Goal: Information Seeking & Learning: Learn about a topic

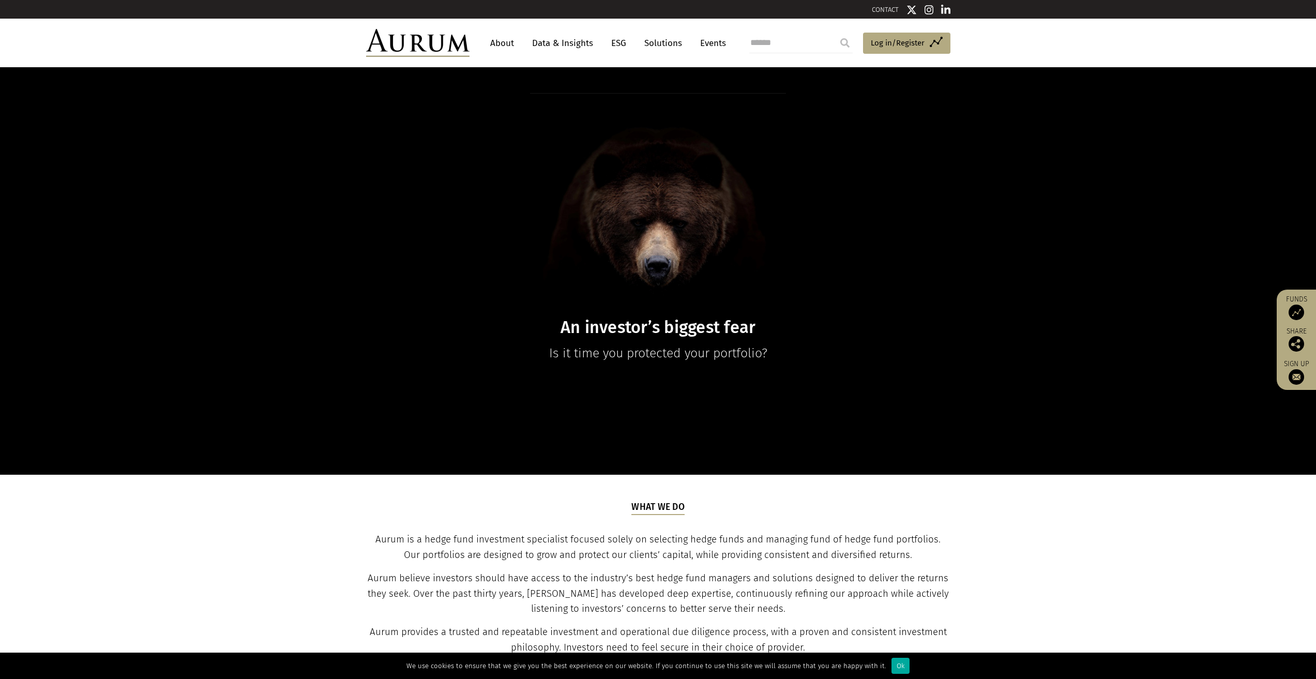
click at [502, 43] on link "About" at bounding box center [502, 43] width 34 height 19
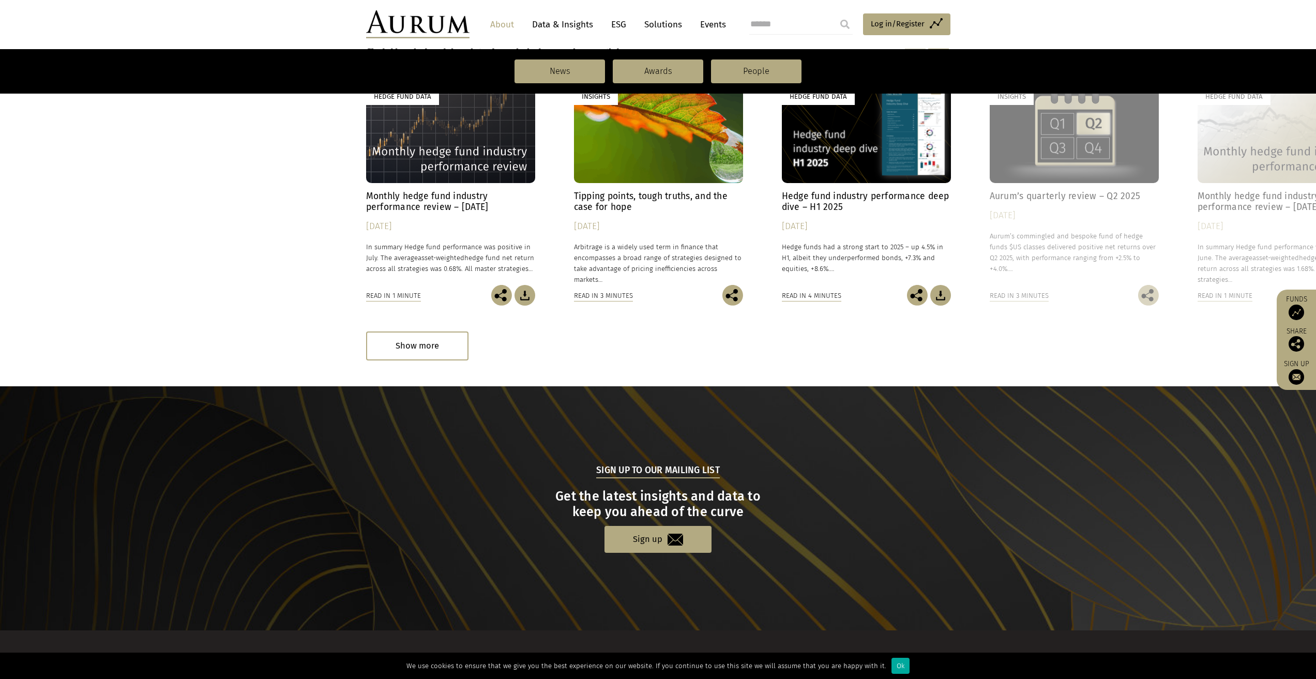
scroll to position [689, 0]
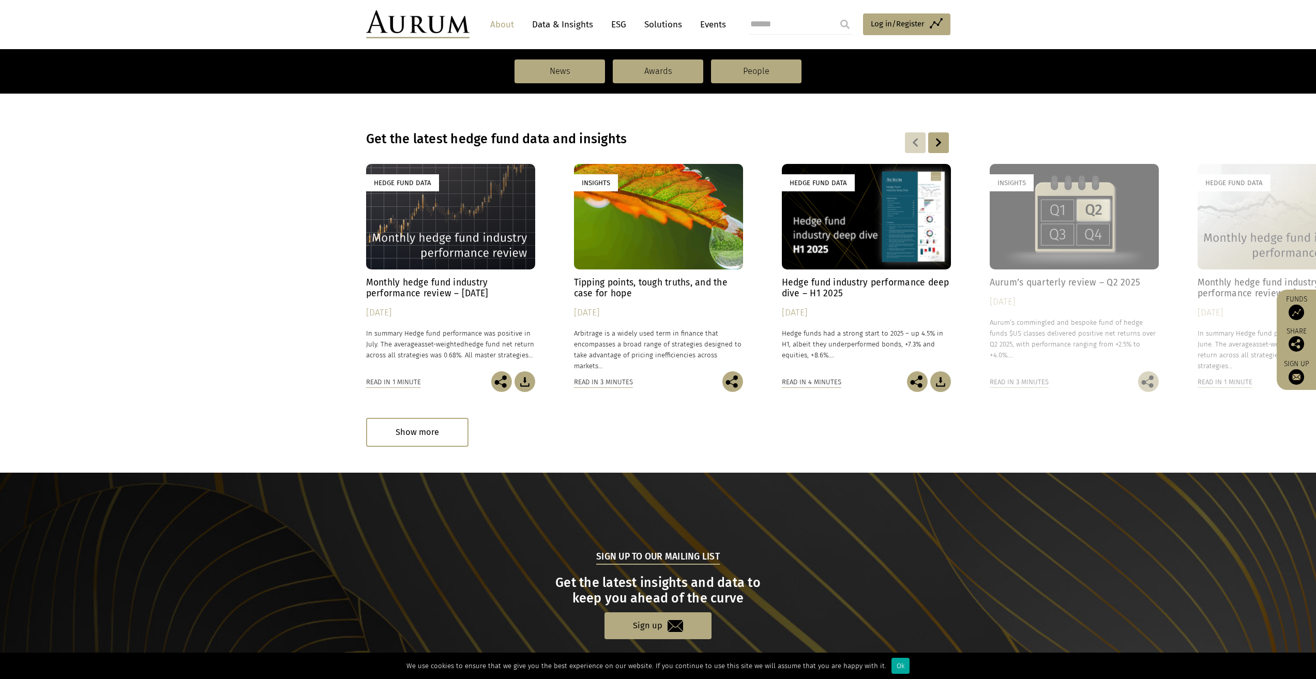
click at [440, 237] on div "Hedge Fund Data" at bounding box center [450, 216] width 169 height 105
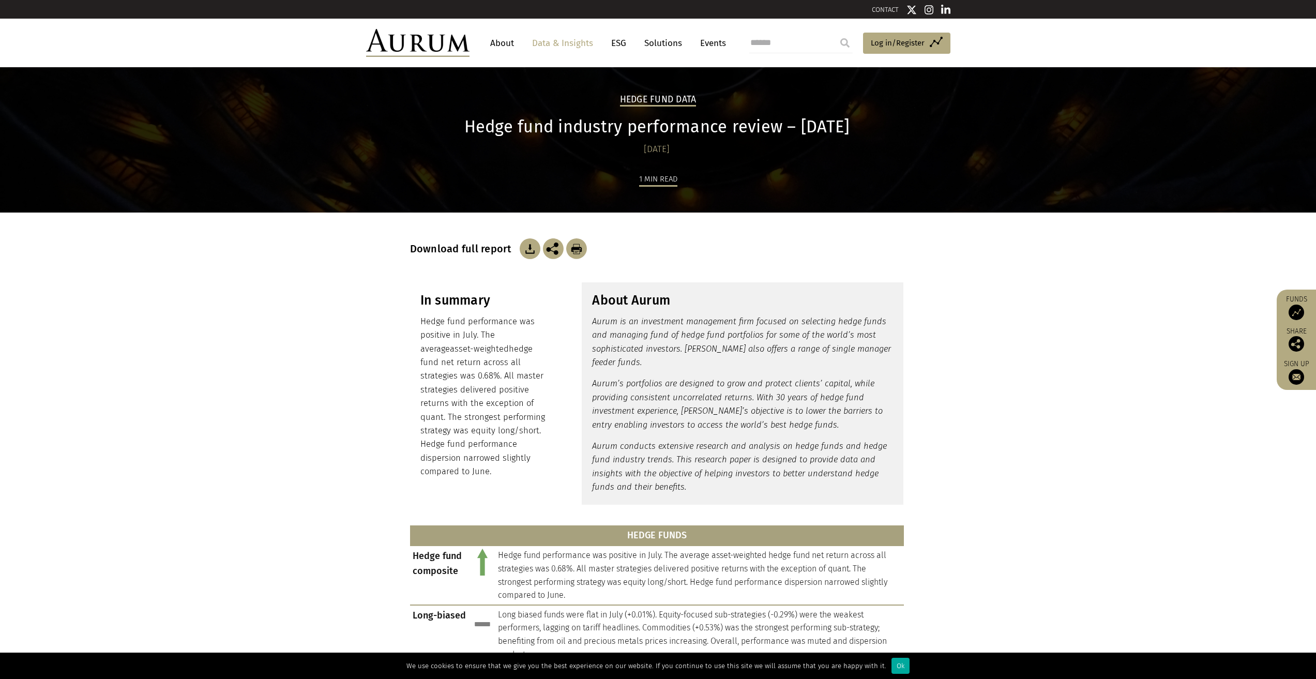
click at [506, 41] on link "About" at bounding box center [502, 43] width 34 height 19
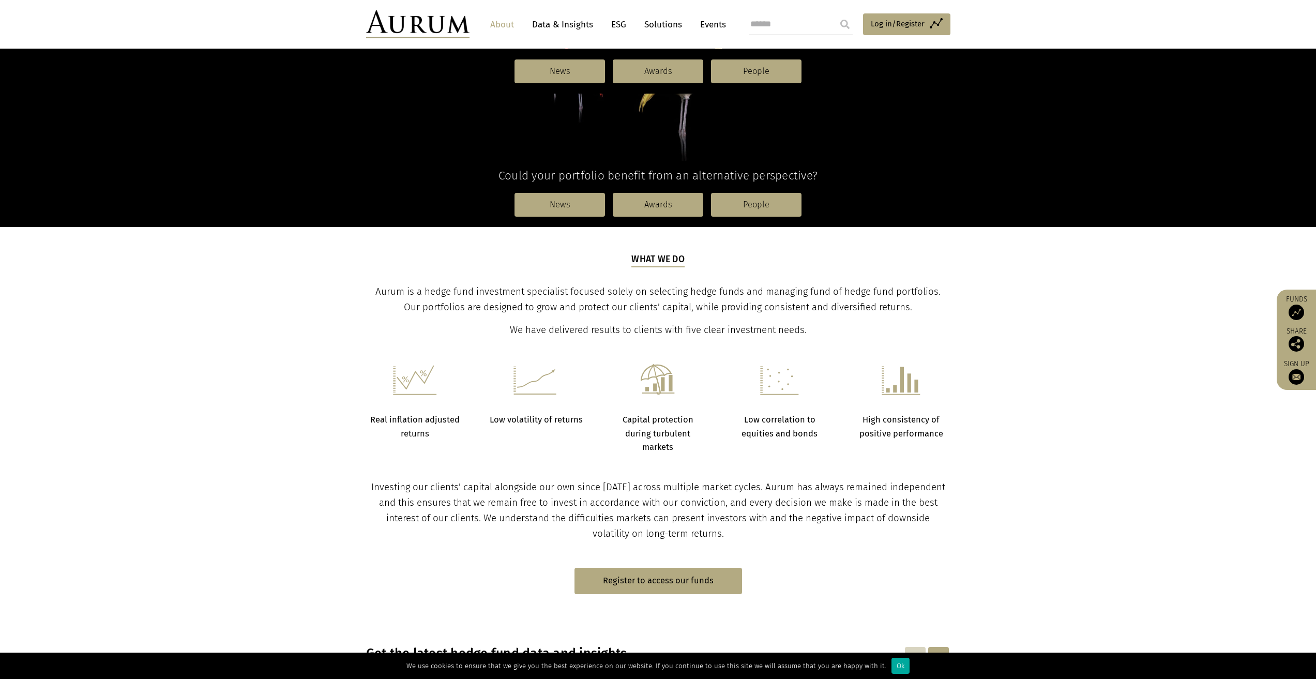
scroll to position [88, 0]
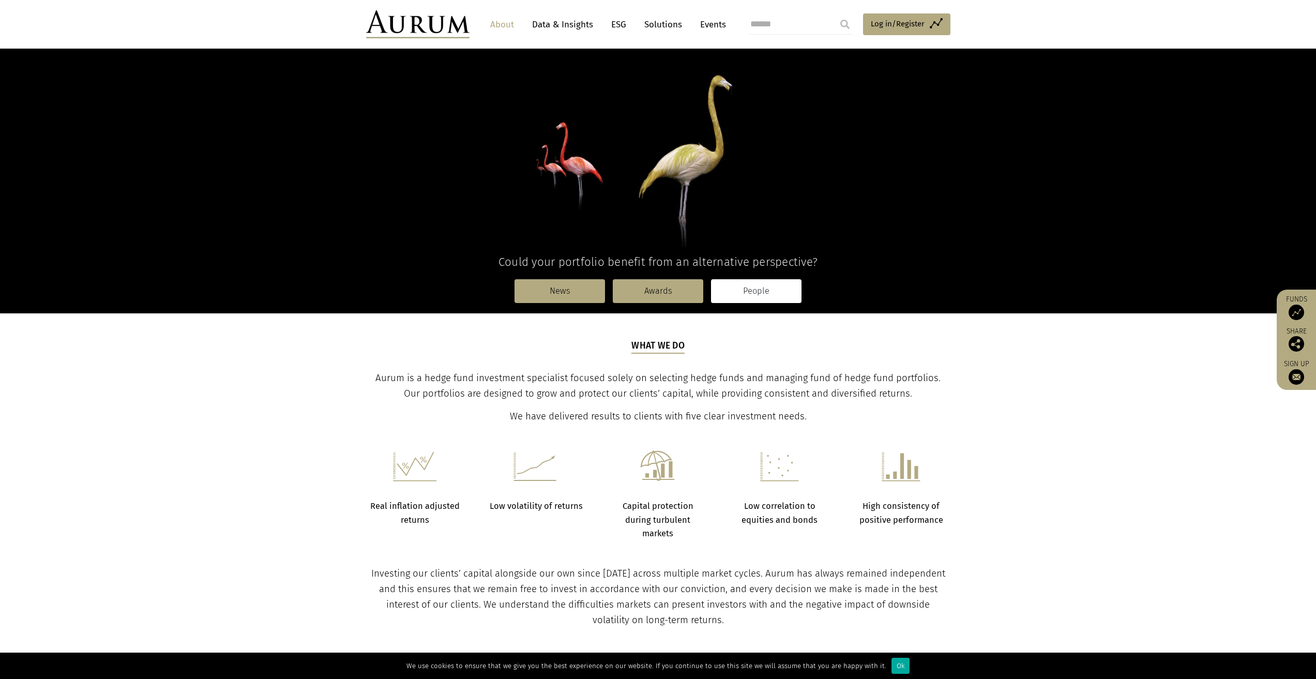
click at [788, 290] on link "People" at bounding box center [756, 291] width 90 height 24
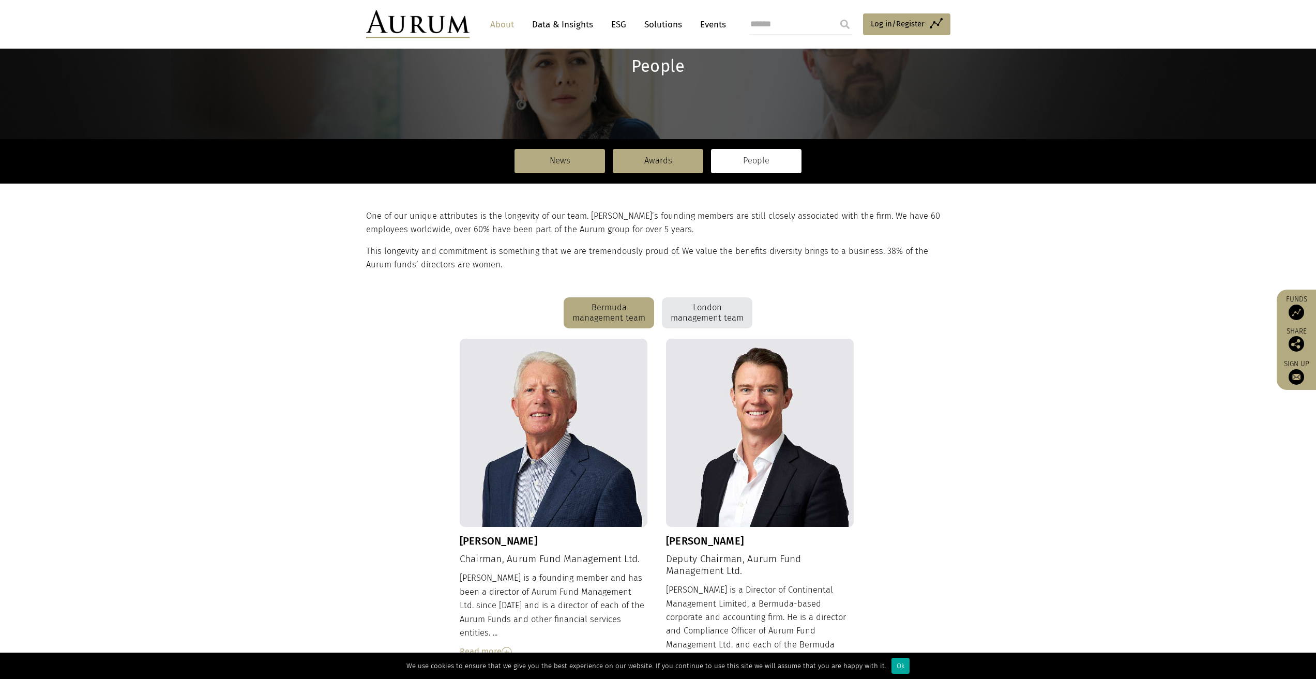
scroll to position [172, 0]
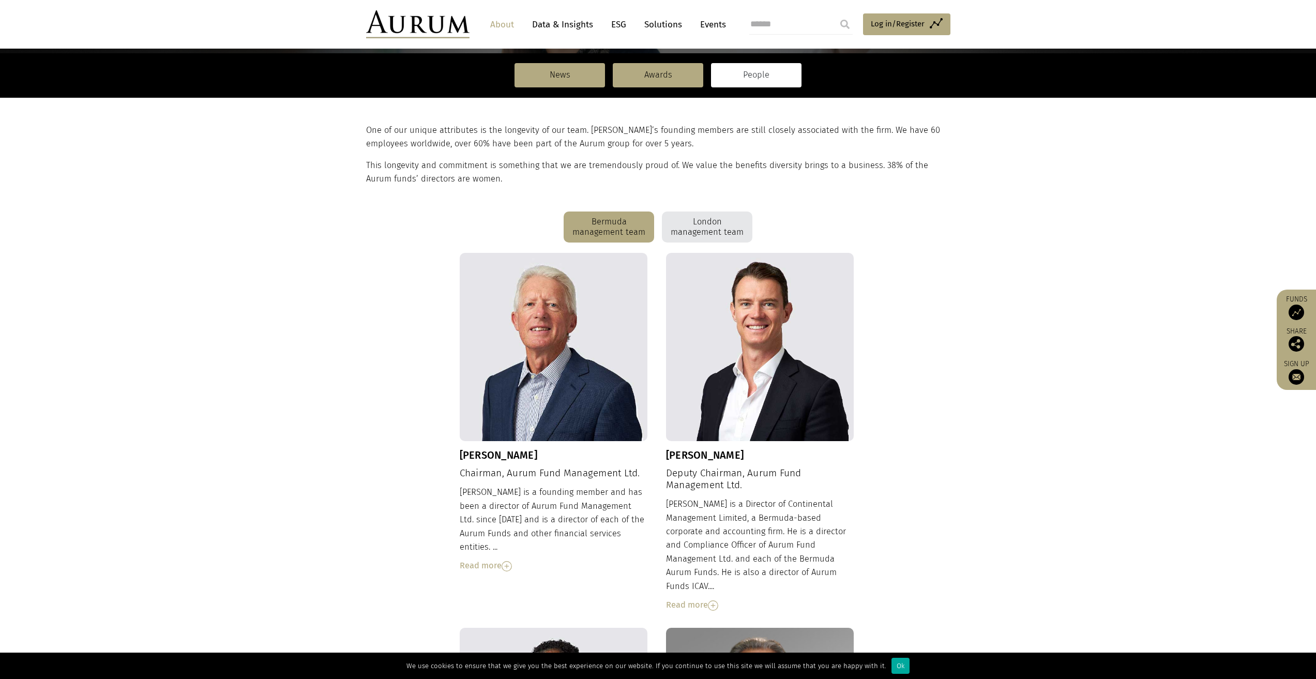
click at [485, 559] on div "Read more" at bounding box center [554, 565] width 188 height 13
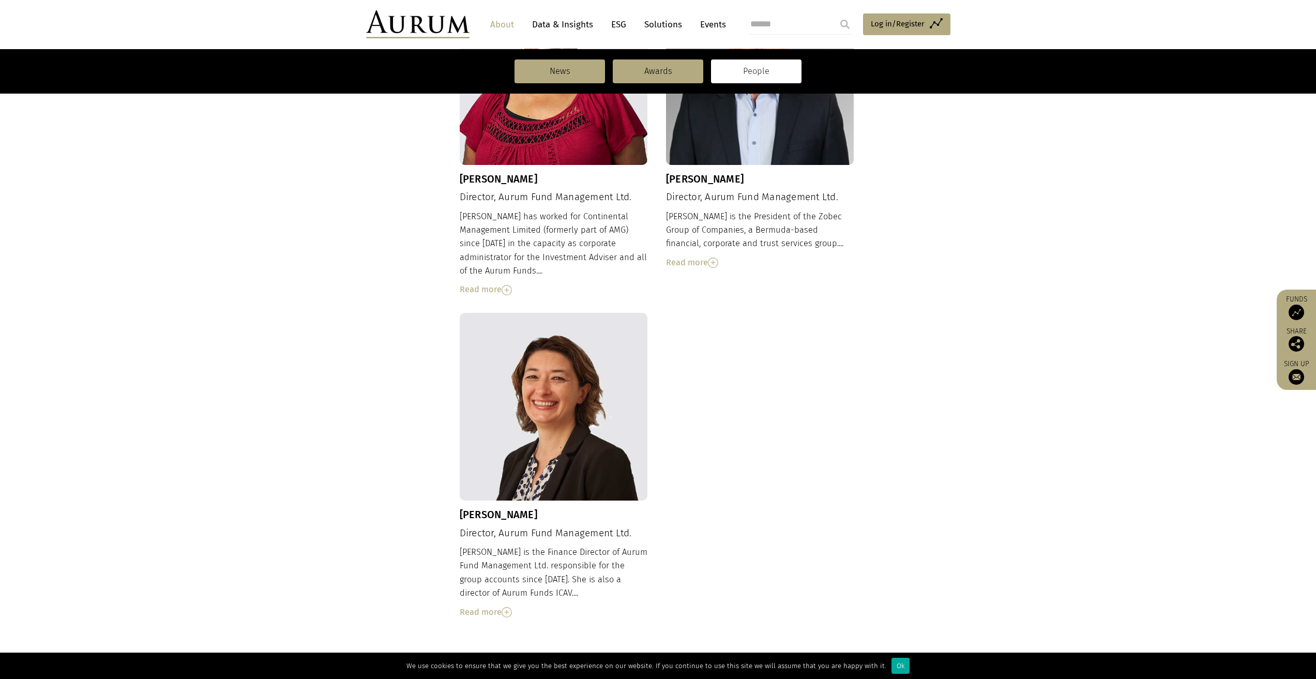
scroll to position [1026, 0]
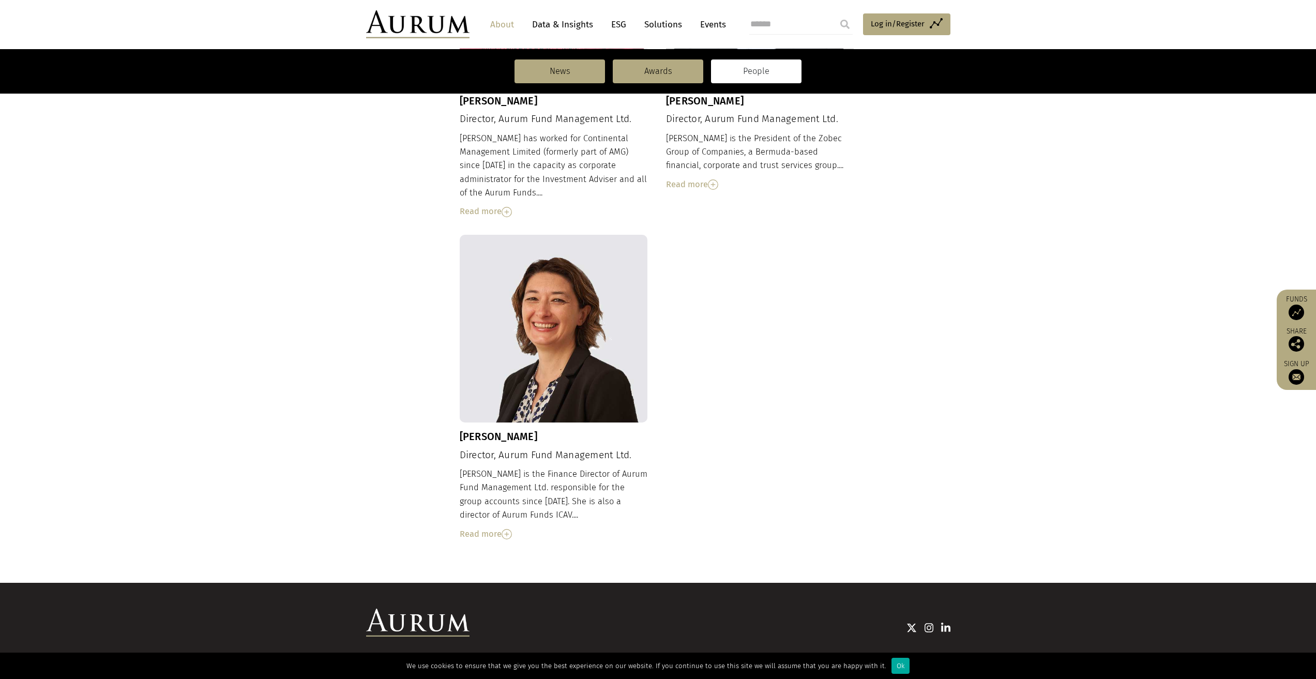
click at [480, 527] on div "Read more" at bounding box center [554, 533] width 188 height 13
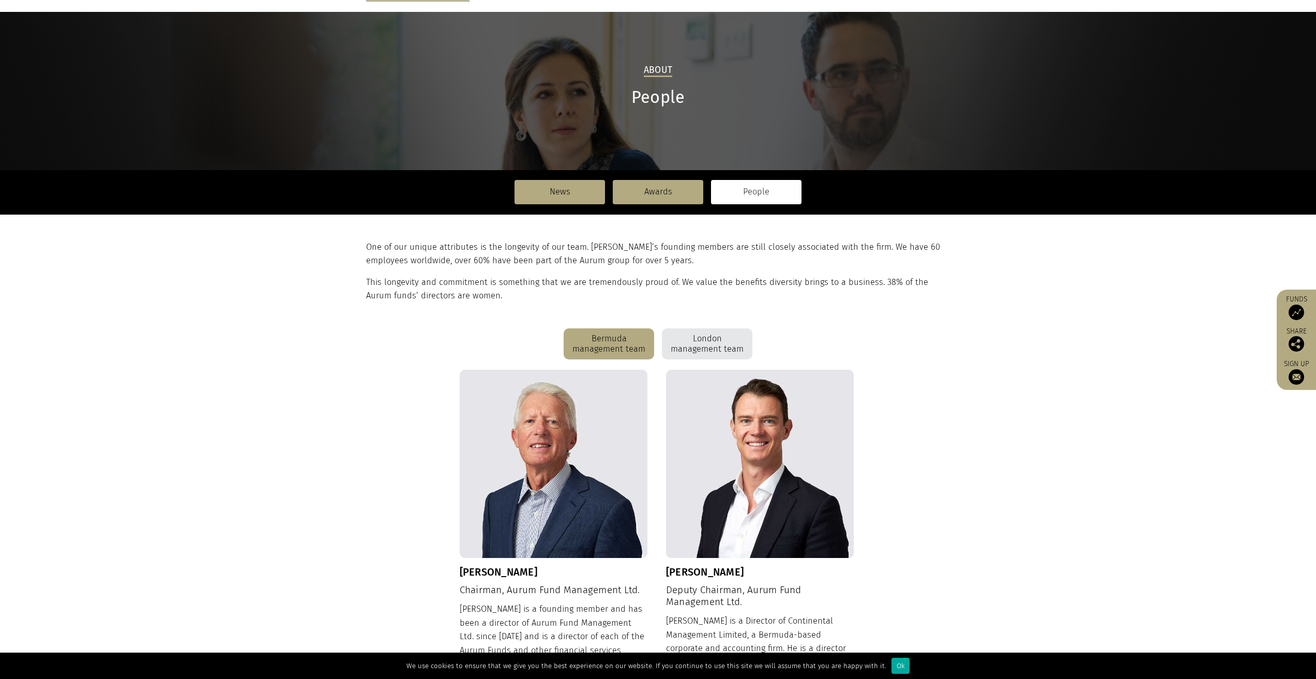
scroll to position [0, 0]
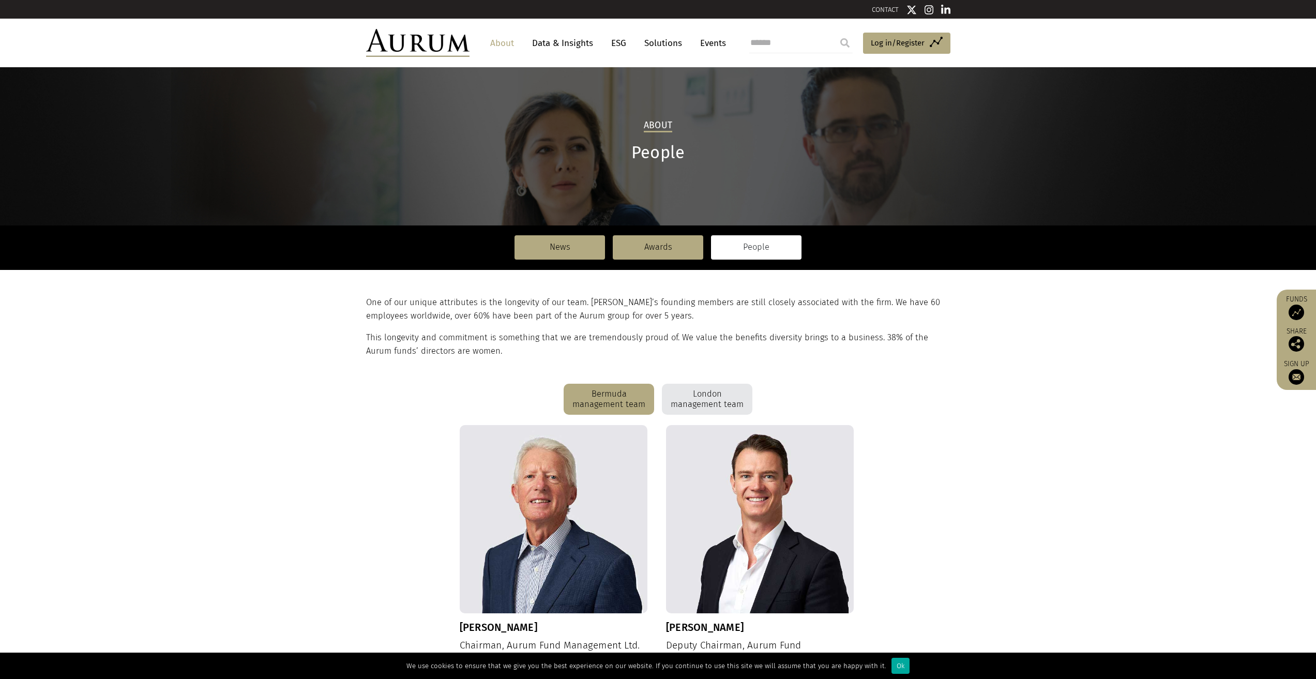
click at [657, 39] on link "Solutions" at bounding box center [663, 43] width 48 height 19
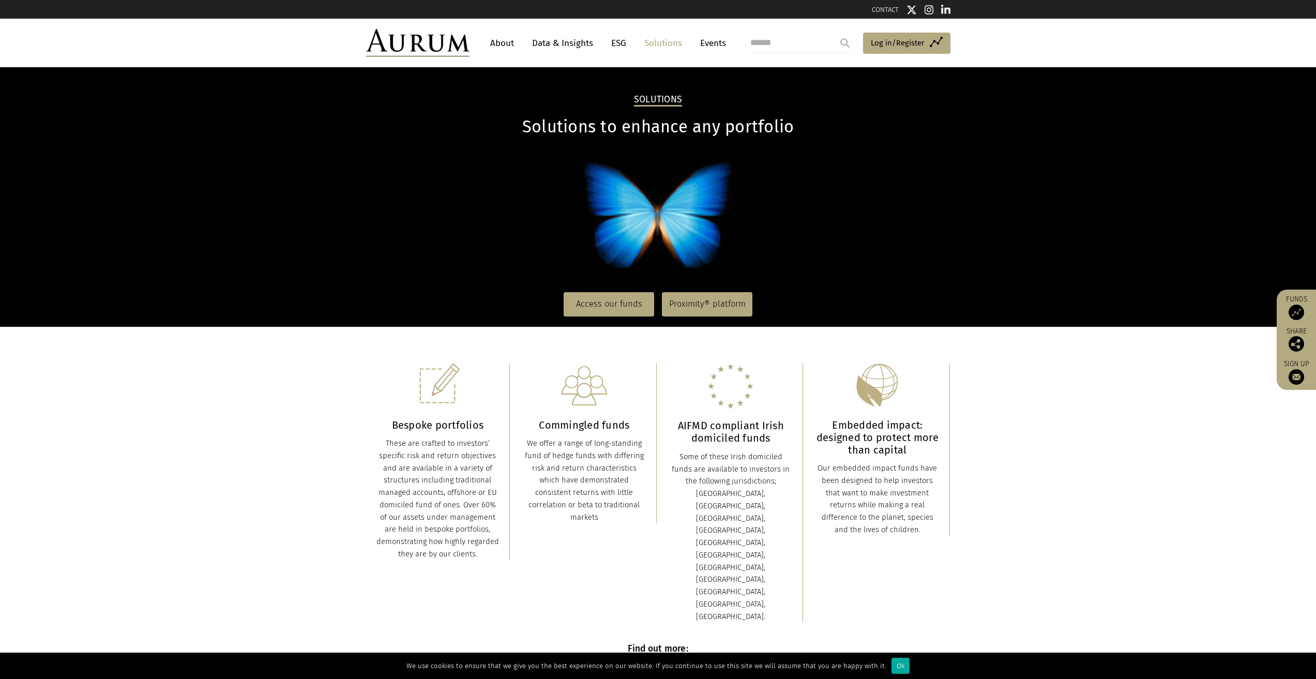
click at [559, 40] on link "Data & Insights" at bounding box center [562, 43] width 71 height 19
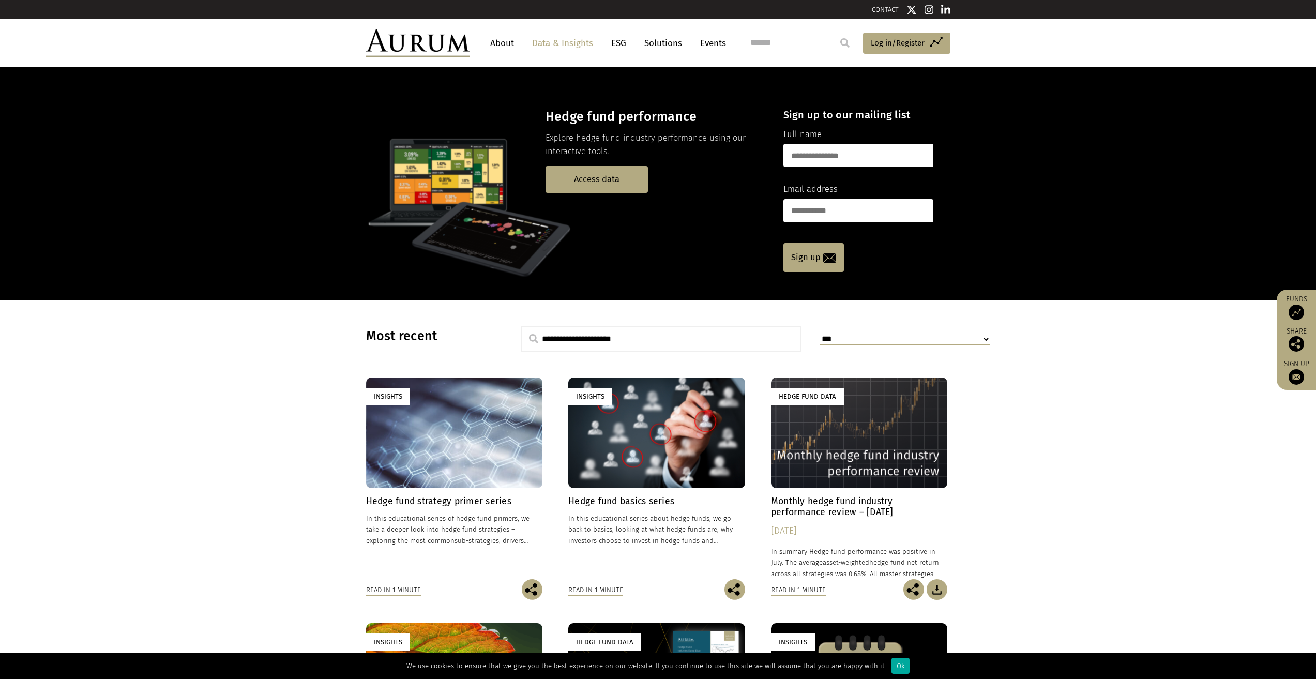
click at [609, 501] on h4 "Hedge fund basics series" at bounding box center [656, 501] width 177 height 11
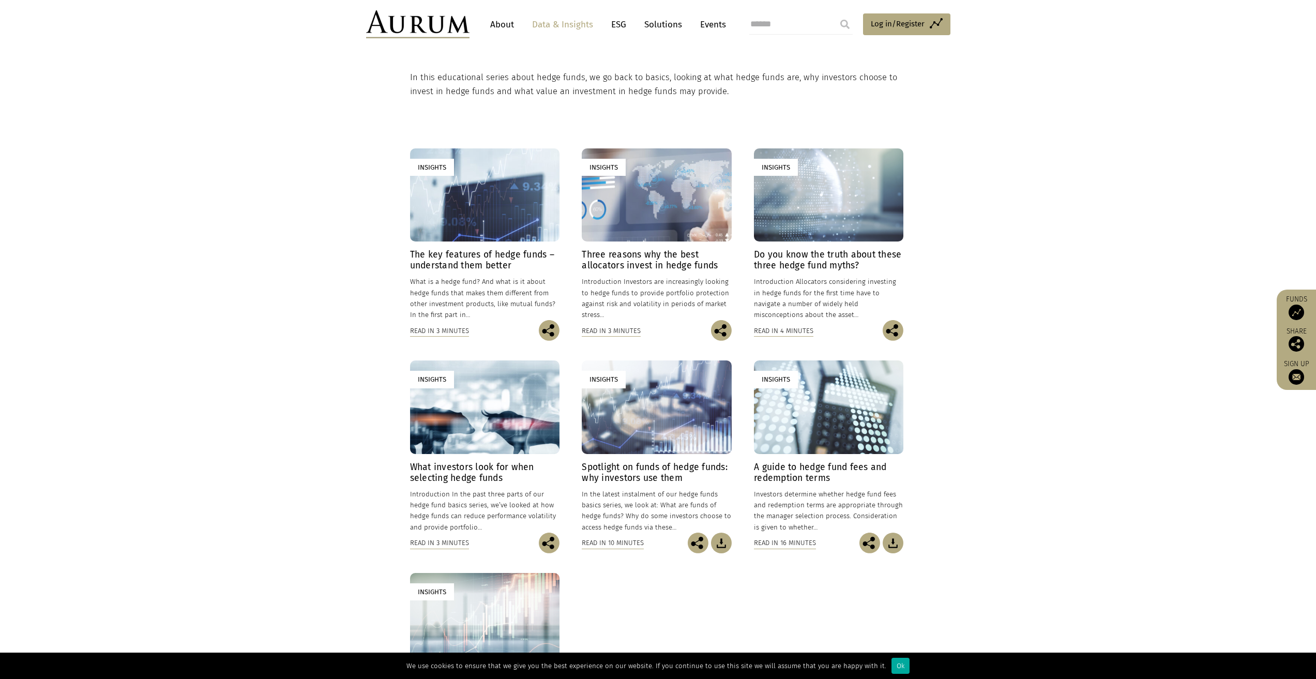
scroll to position [345, 0]
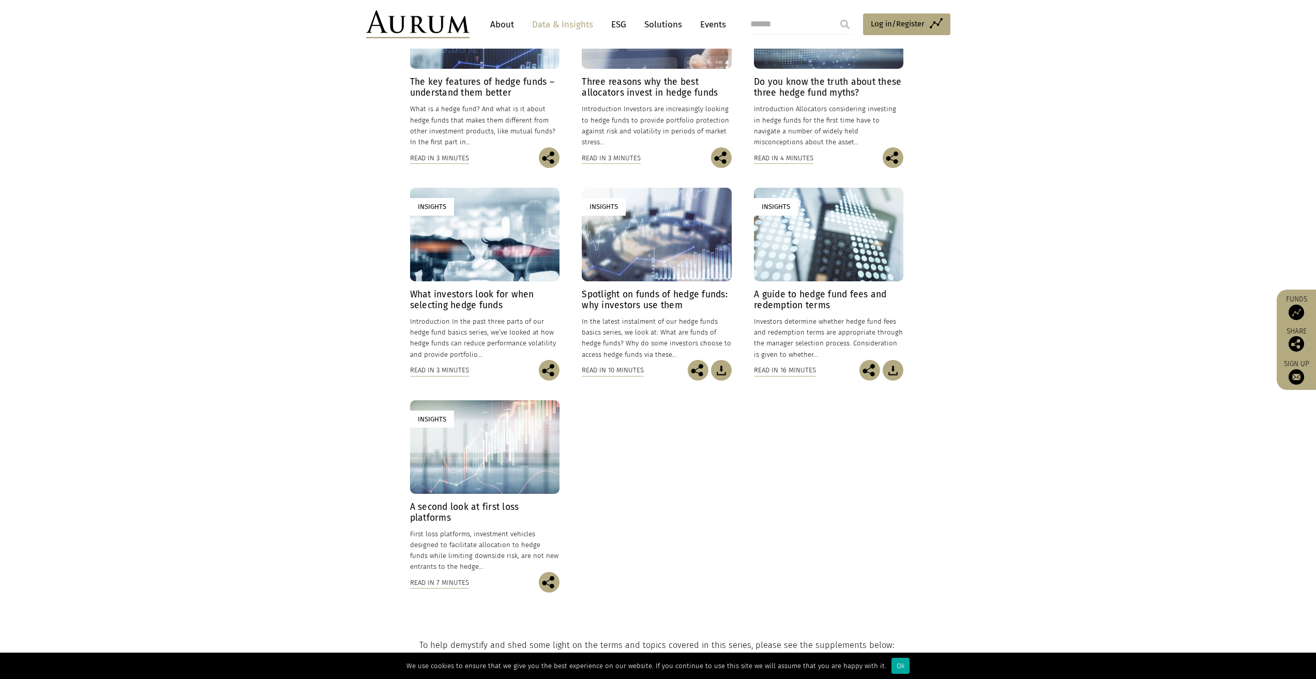
click at [806, 304] on h4 "A guide to hedge fund fees and redemption terms" at bounding box center [828, 300] width 149 height 22
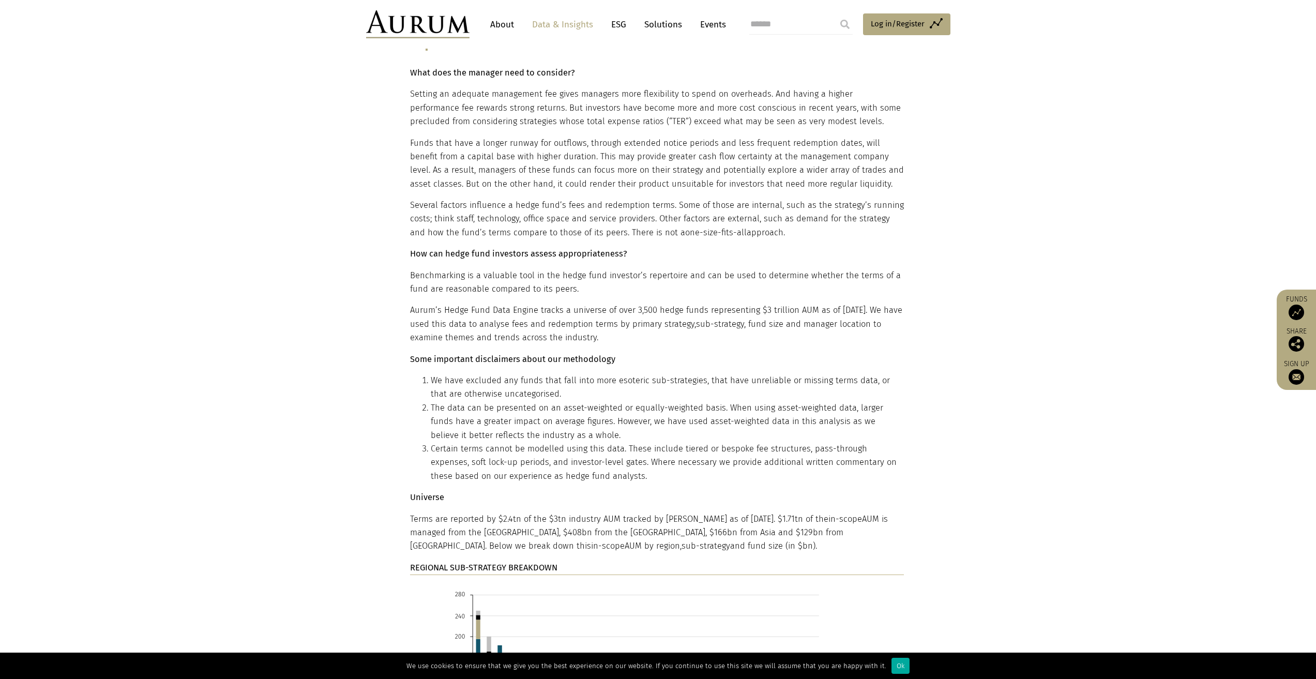
scroll to position [431, 0]
